Goal: Task Accomplishment & Management: Use online tool/utility

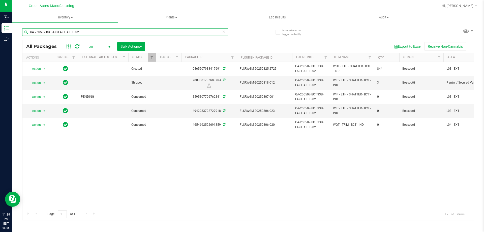
drag, startPoint x: 82, startPoint y: 32, endPoint x: 29, endPoint y: 27, distance: 53.4
click at [28, 29] on input "GA-250507-BCT-33B-FA-SHATTER02" at bounding box center [125, 32] width 206 height 8
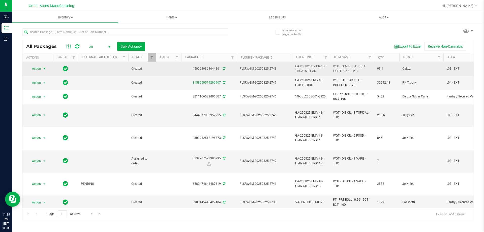
click at [43, 68] on span "select" at bounding box center [44, 69] width 4 height 4
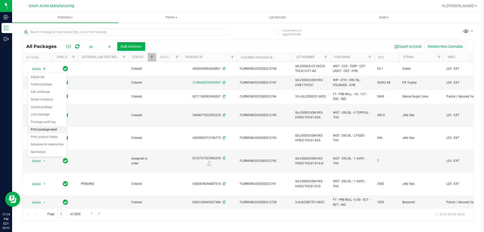
click at [38, 128] on li "Print package label" at bounding box center [47, 130] width 39 height 8
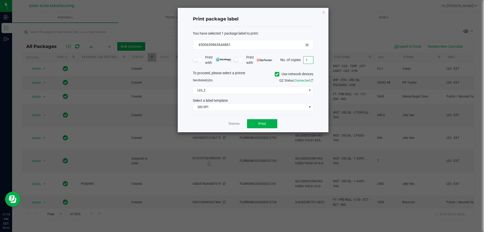
click at [302, 63] on div "No. of copies 1" at bounding box center [296, 60] width 33 height 8
click at [308, 60] on input "1" at bounding box center [309, 59] width 10 height 7
type input "5"
click at [269, 127] on button "Print" at bounding box center [262, 123] width 30 height 9
click at [233, 130] on div "Dismiss Print" at bounding box center [253, 123] width 121 height 17
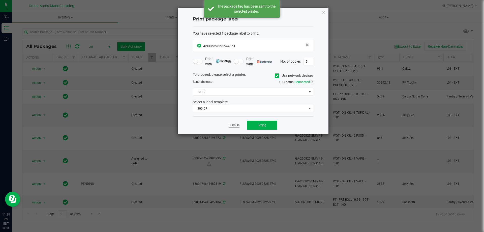
click at [237, 125] on link "Dismiss" at bounding box center [234, 125] width 11 height 4
